Goal: Transaction & Acquisition: Purchase product/service

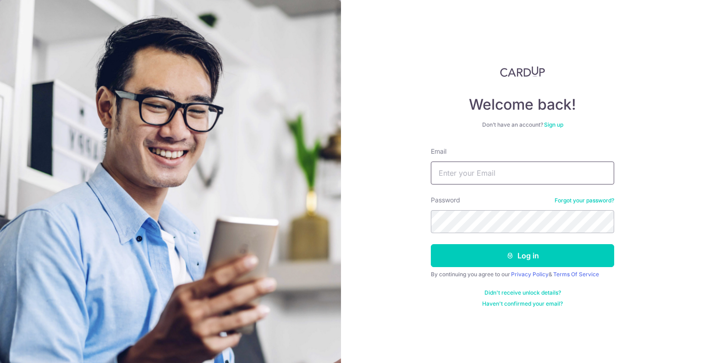
click at [554, 169] on input "Email" at bounding box center [522, 172] width 183 height 23
type input "[DOMAIN_NAME][EMAIL_ADDRESS][DOMAIN_NAME]"
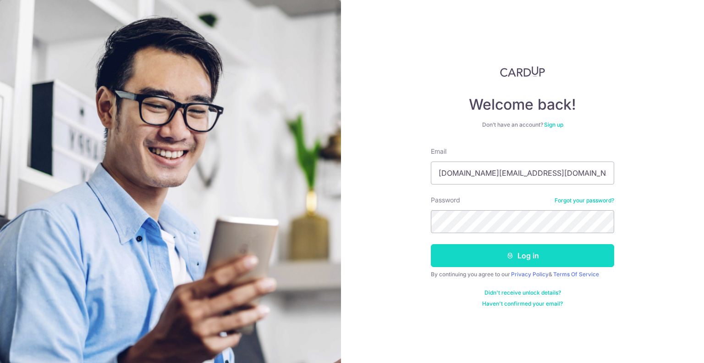
click at [516, 258] on button "Log in" at bounding box center [522, 255] width 183 height 23
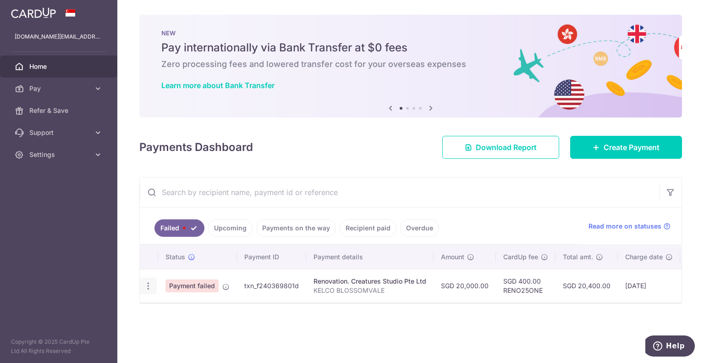
click at [148, 287] on icon "button" at bounding box center [149, 286] width 10 height 10
click at [189, 308] on span "Update payment" at bounding box center [197, 310] width 62 height 11
radio input "true"
type input "20,000.00"
type input "KELCO BLOSSOMVALE"
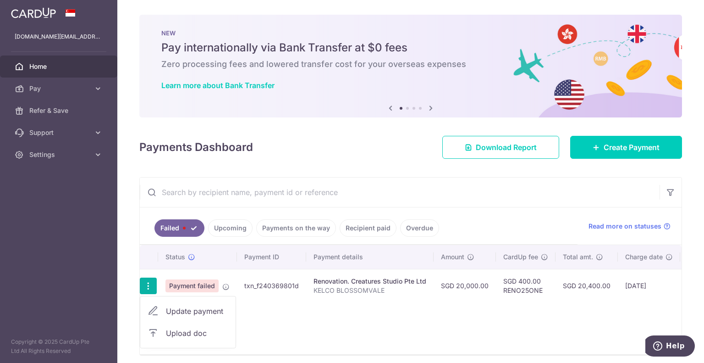
type input "commencement of project"
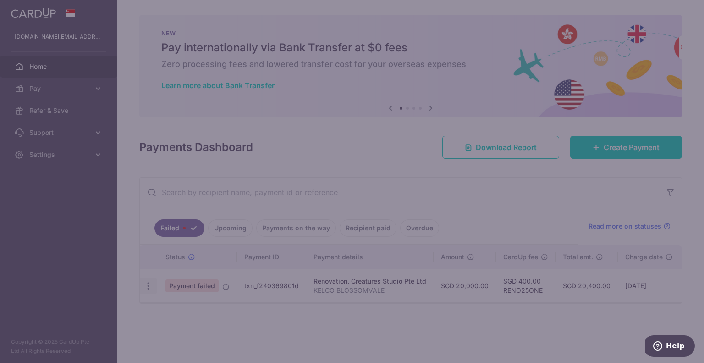
type input "RENO25ONE"
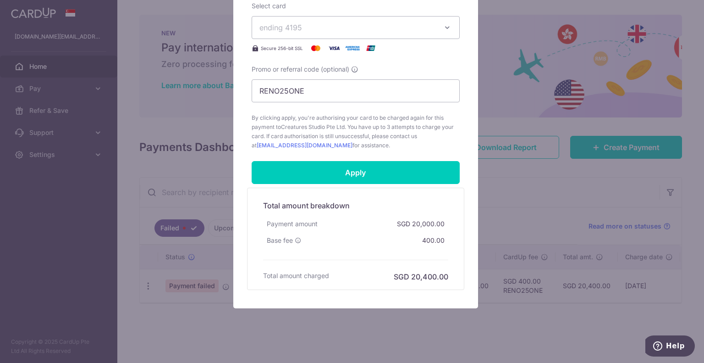
scroll to position [449, 0]
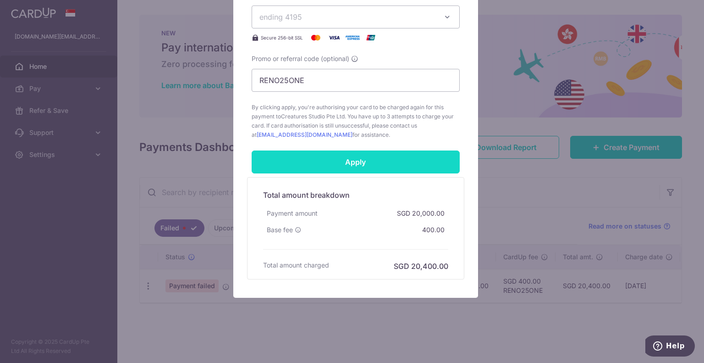
click at [349, 155] on input "Apply" at bounding box center [356, 161] width 208 height 23
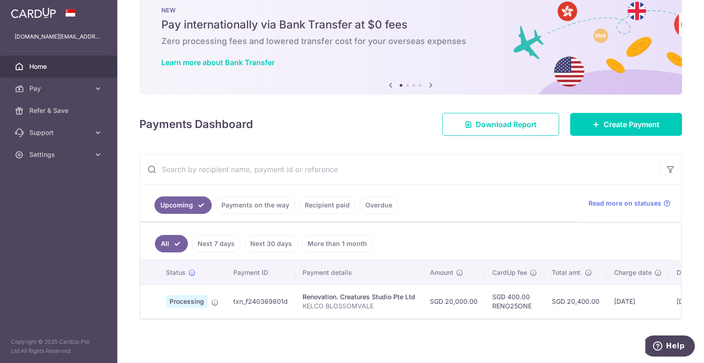
click at [197, 199] on link "Upcoming" at bounding box center [183, 204] width 57 height 17
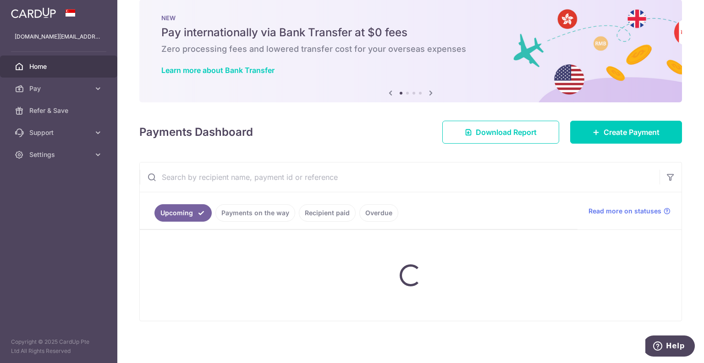
scroll to position [26, 0]
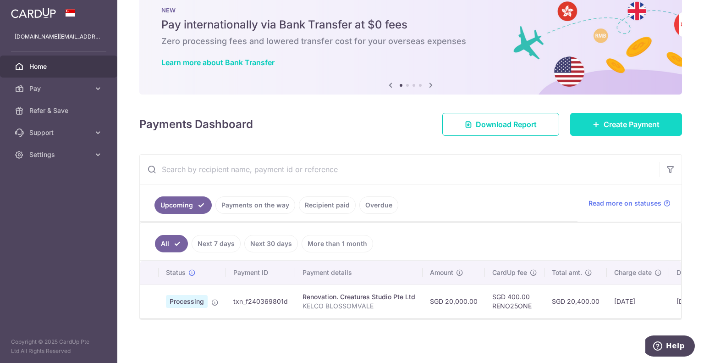
click at [615, 122] on span "Create Payment" at bounding box center [632, 124] width 56 height 11
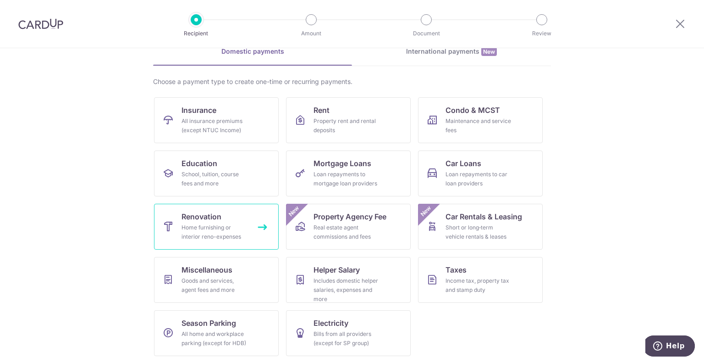
scroll to position [47, 0]
click at [222, 228] on div "Home furnishing or interior reno-expenses" at bounding box center [215, 232] width 66 height 18
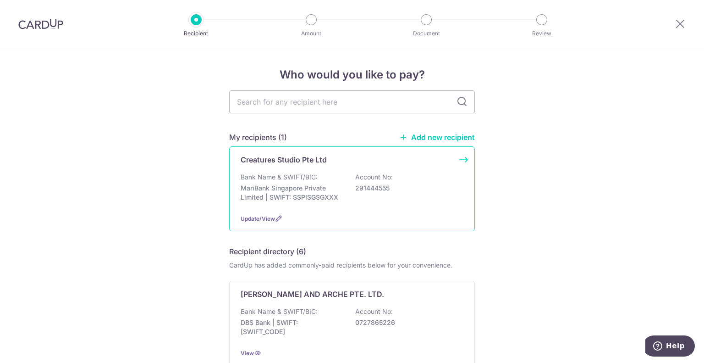
click at [301, 179] on p "Bank Name & SWIFT/BIC:" at bounding box center [279, 176] width 77 height 9
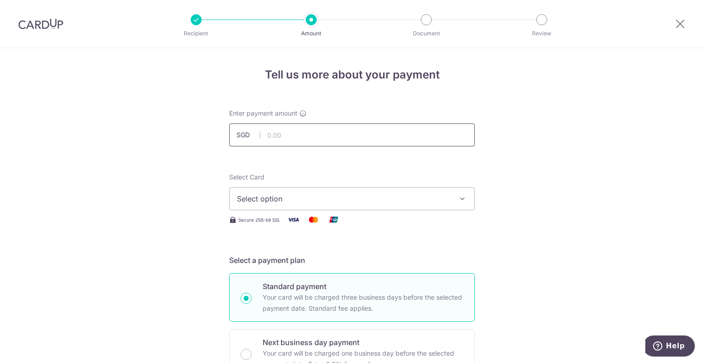
click at [325, 140] on input "text" at bounding box center [352, 134] width 246 height 23
type input "20,000.00"
click at [280, 200] on span "Select option" at bounding box center [344, 198] width 214 height 11
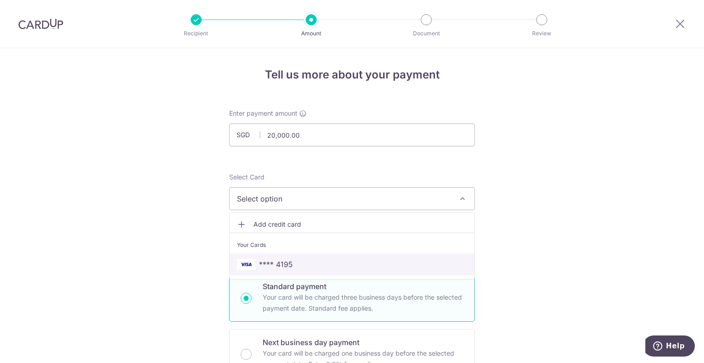
click at [286, 259] on span "**** 4195" at bounding box center [276, 264] width 34 height 11
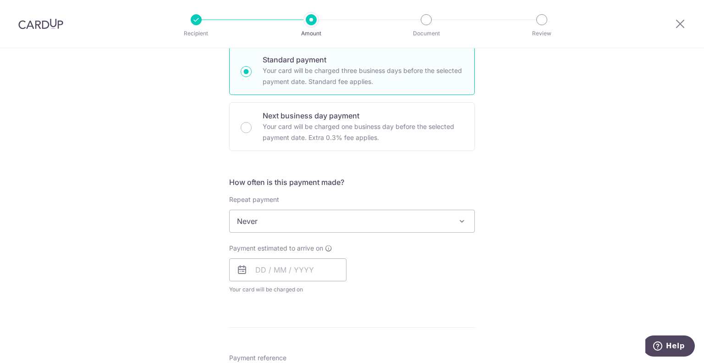
scroll to position [229, 0]
click at [413, 208] on span "Never" at bounding box center [352, 218] width 245 height 22
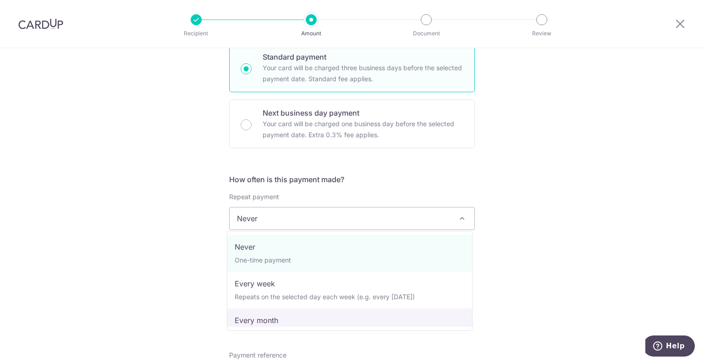
select select "3"
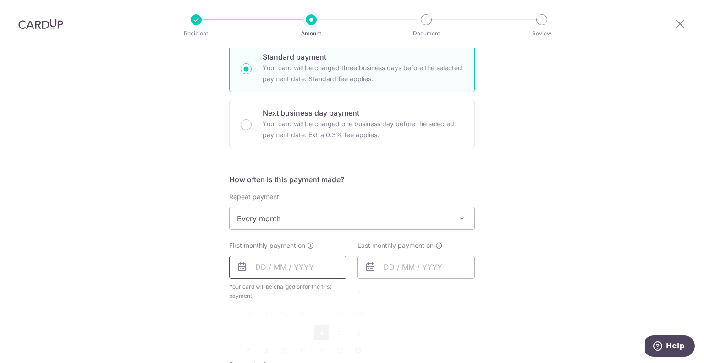
click at [326, 262] on input "text" at bounding box center [287, 266] width 117 height 23
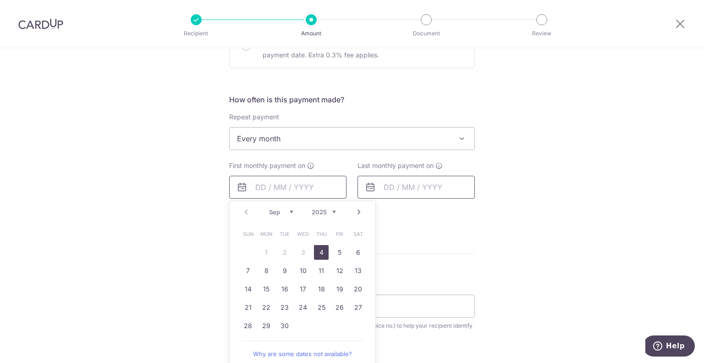
scroll to position [310, 0]
click at [266, 273] on link "8" at bounding box center [266, 270] width 15 height 15
type input "[DATE]"
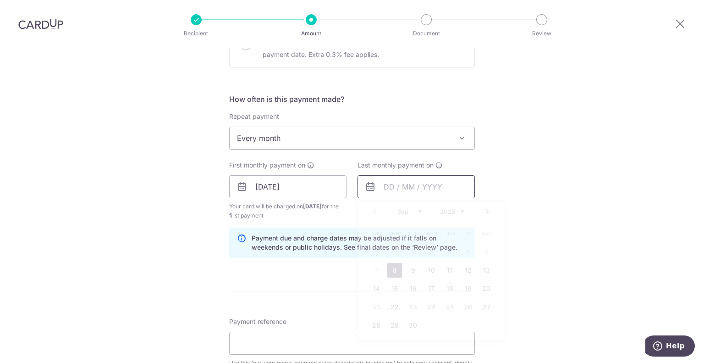
click at [414, 193] on input "text" at bounding box center [416, 186] width 117 height 23
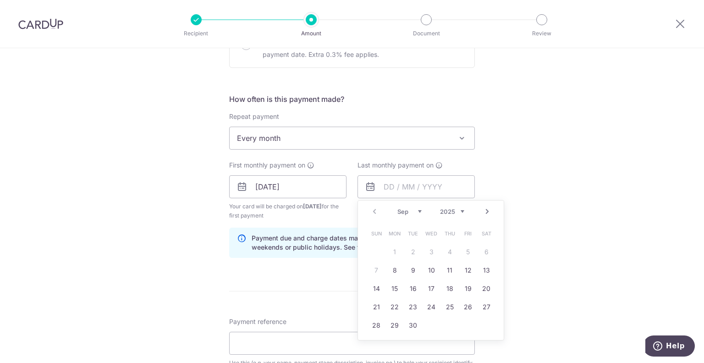
click at [416, 213] on select "Sep Oct Nov Dec" at bounding box center [410, 211] width 24 height 7
click at [448, 266] on link "9" at bounding box center [450, 270] width 15 height 15
type input "09/10/2025"
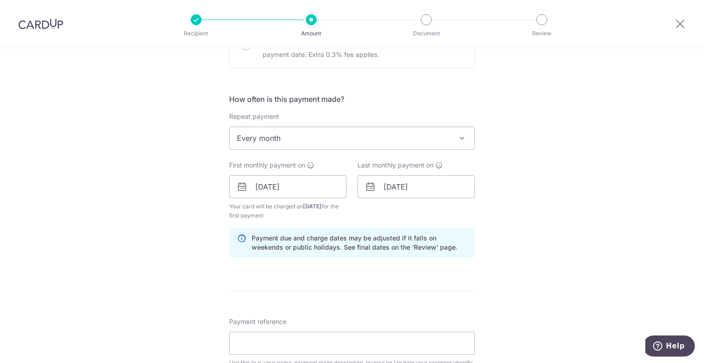
click at [514, 228] on div "Tell us more about your payment Enter payment amount SGD 20,000.00 20000.00 Sel…" at bounding box center [352, 208] width 704 height 938
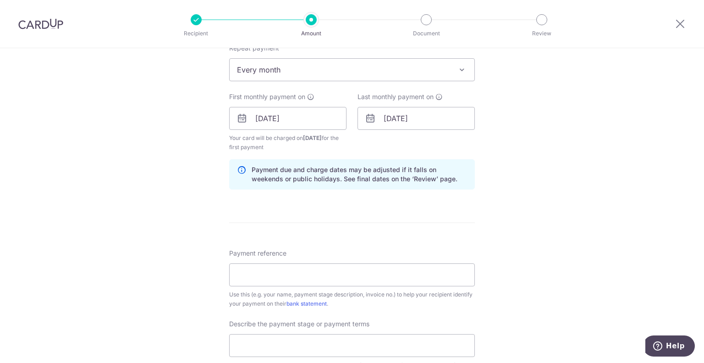
scroll to position [381, 0]
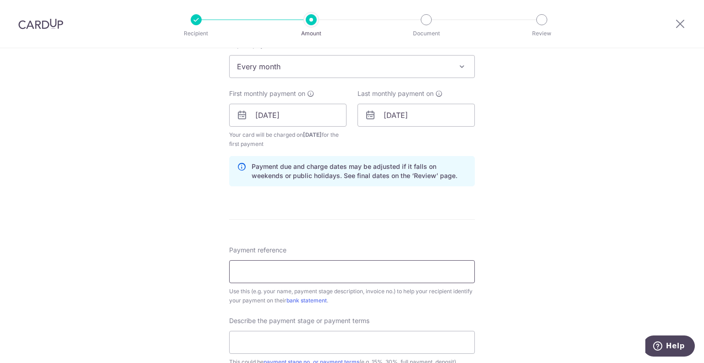
click at [406, 265] on input "Payment reference" at bounding box center [352, 271] width 246 height 23
type input "kelco blossom"
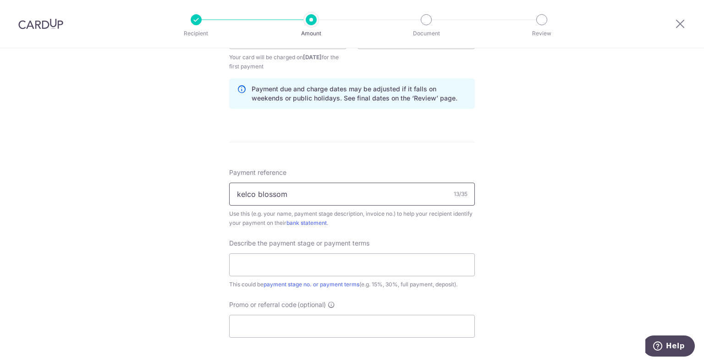
scroll to position [460, 0]
click at [298, 257] on input "text" at bounding box center [352, 263] width 246 height 23
type input "30% every month"
click at [283, 314] on input "Promo or referral code (optional)" at bounding box center [352, 324] width 246 height 23
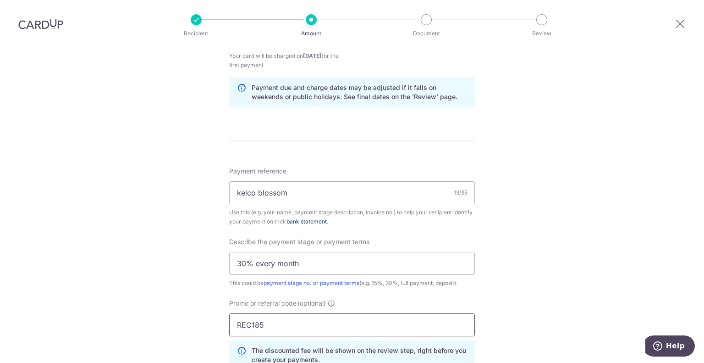
type input "REC185"
click button "Add Card" at bounding box center [0, 0] width 0 height 0
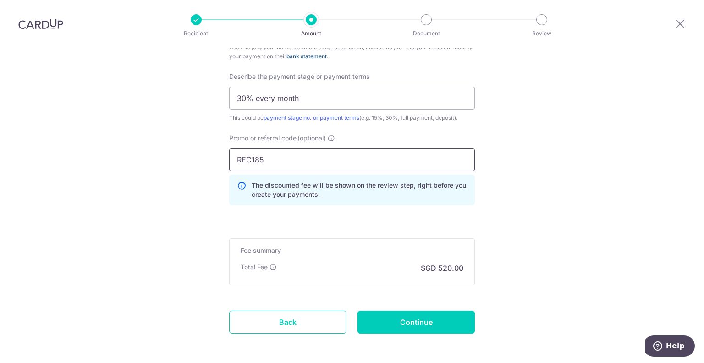
scroll to position [663, 0]
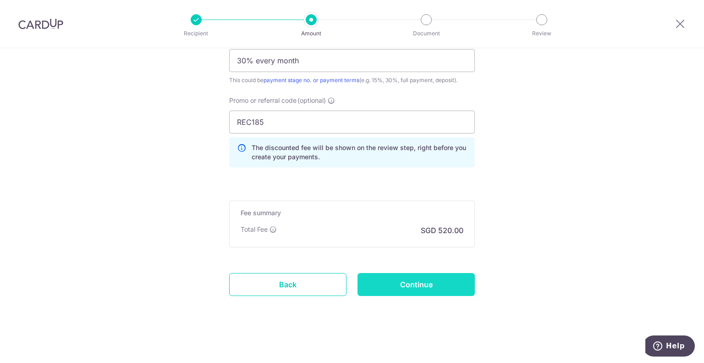
click at [417, 280] on input "Continue" at bounding box center [416, 284] width 117 height 23
type input "Create Schedule"
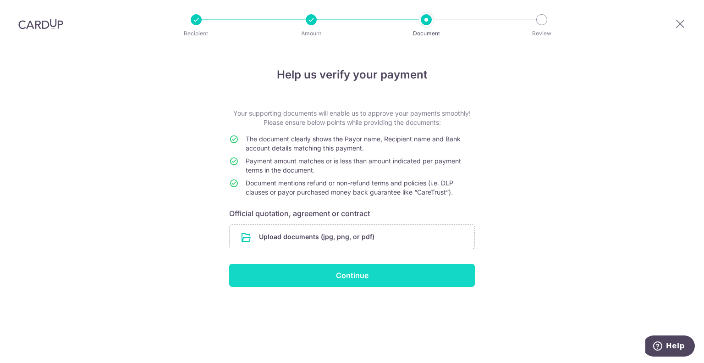
click at [382, 269] on input "Continue" at bounding box center [352, 275] width 246 height 23
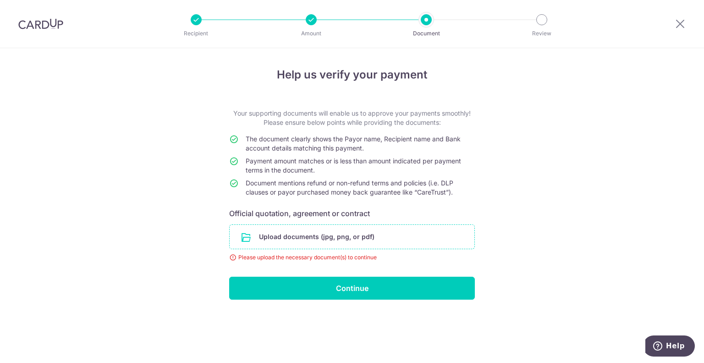
click at [361, 239] on input "file" at bounding box center [352, 237] width 245 height 24
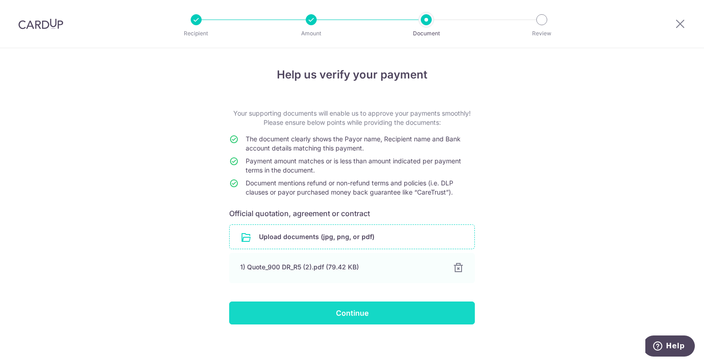
click at [352, 310] on input "Continue" at bounding box center [352, 312] width 246 height 23
